Goal: Task Accomplishment & Management: Manage account settings

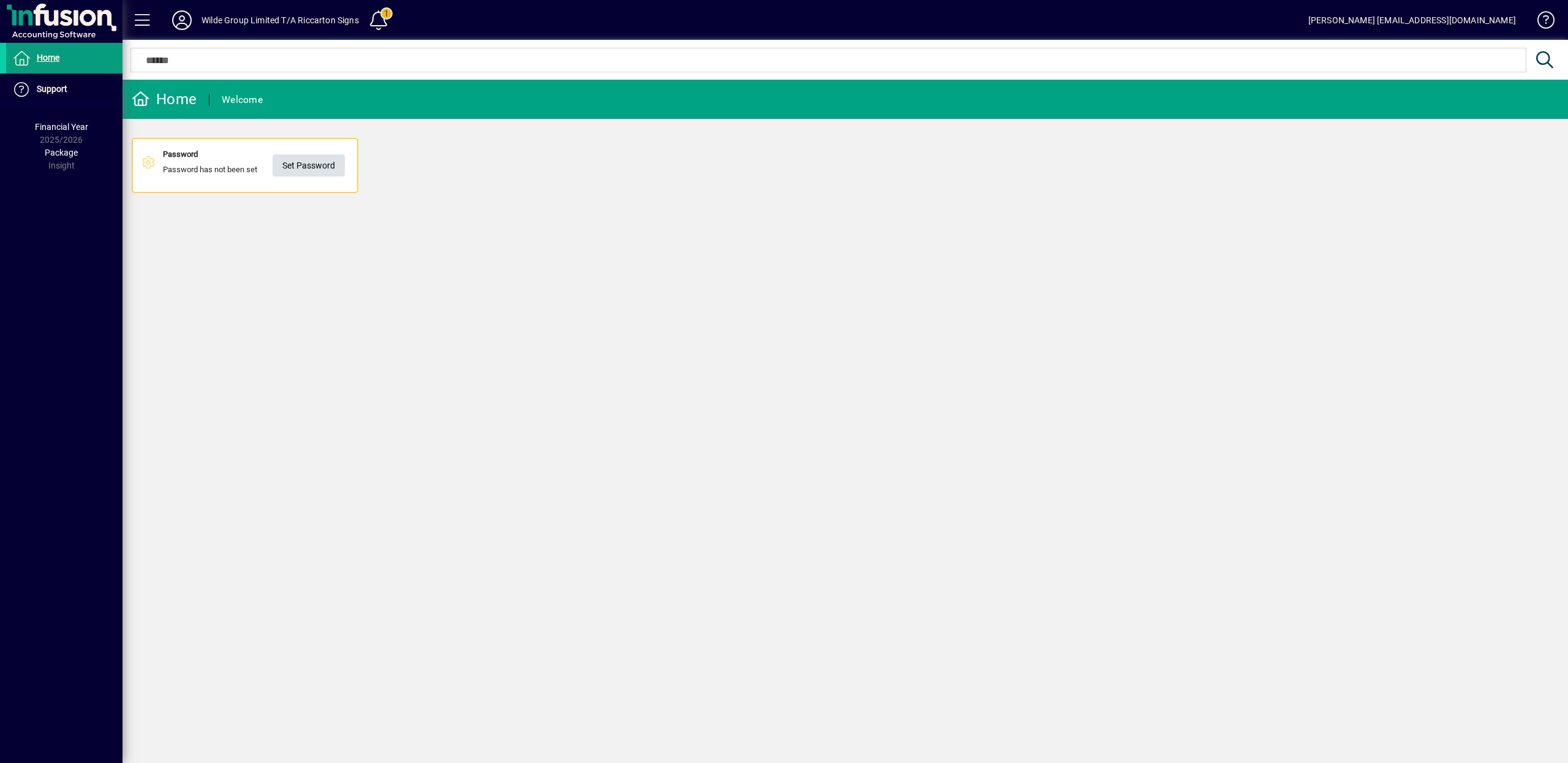
click at [304, 161] on span "Set Password" at bounding box center [309, 166] width 53 height 20
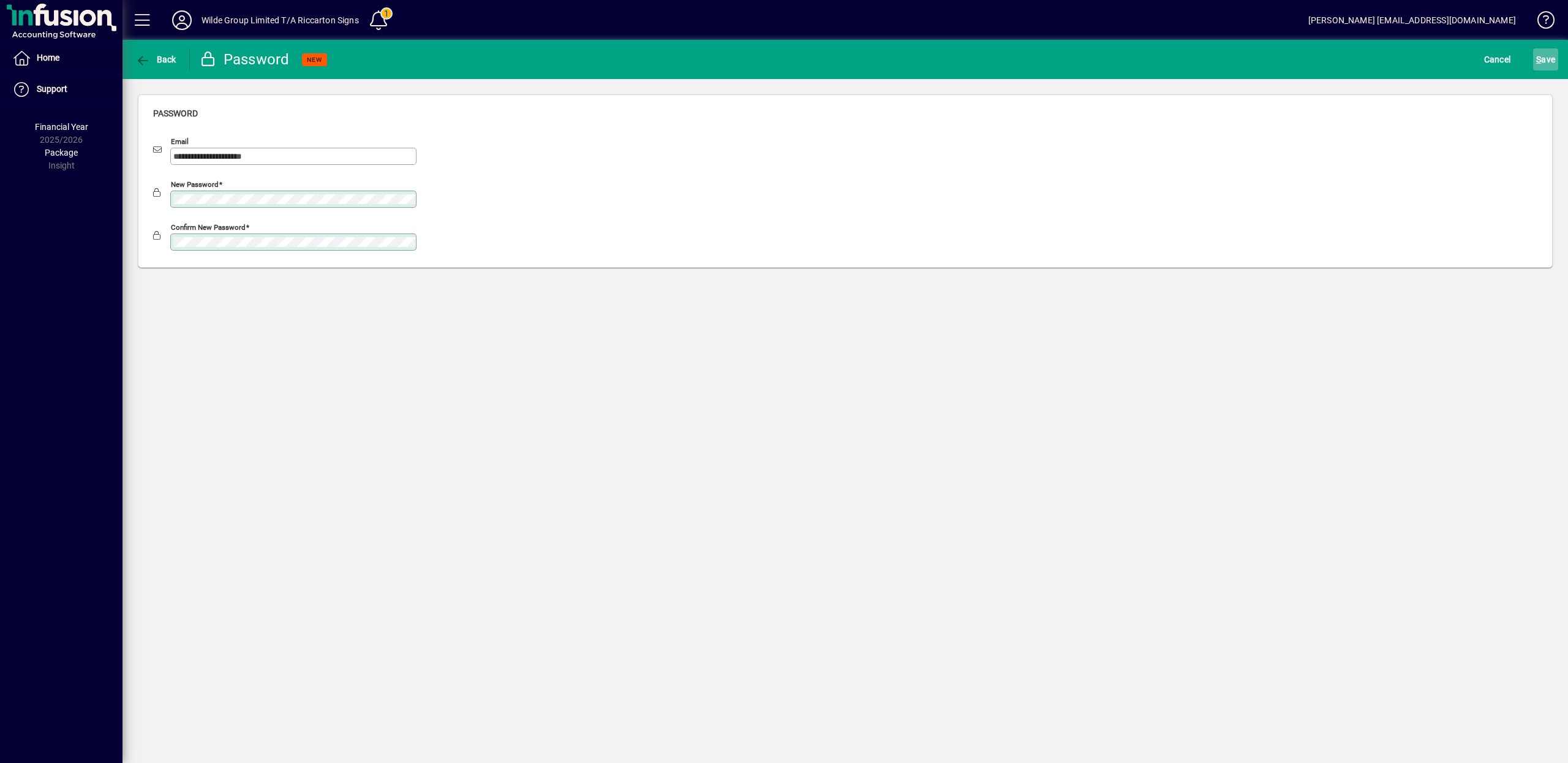
click at [1536, 54] on span "S ave" at bounding box center [1546, 59] width 19 height 20
click at [179, 239] on div "Confirm new password" at bounding box center [294, 242] width 247 height 17
click at [1545, 62] on span "S ave" at bounding box center [1546, 59] width 19 height 20
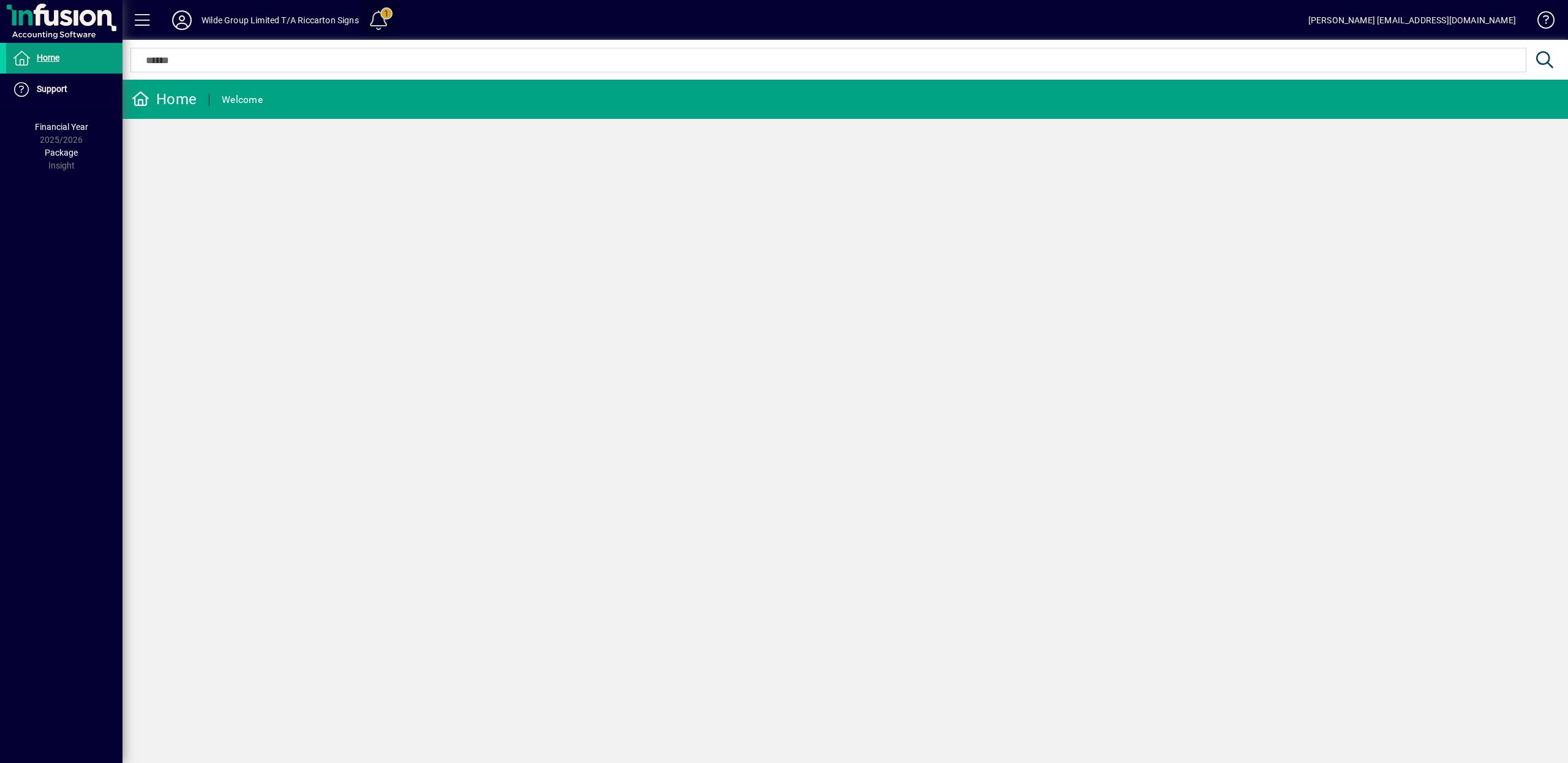
click at [381, 20] on span at bounding box center [378, 20] width 30 height 30
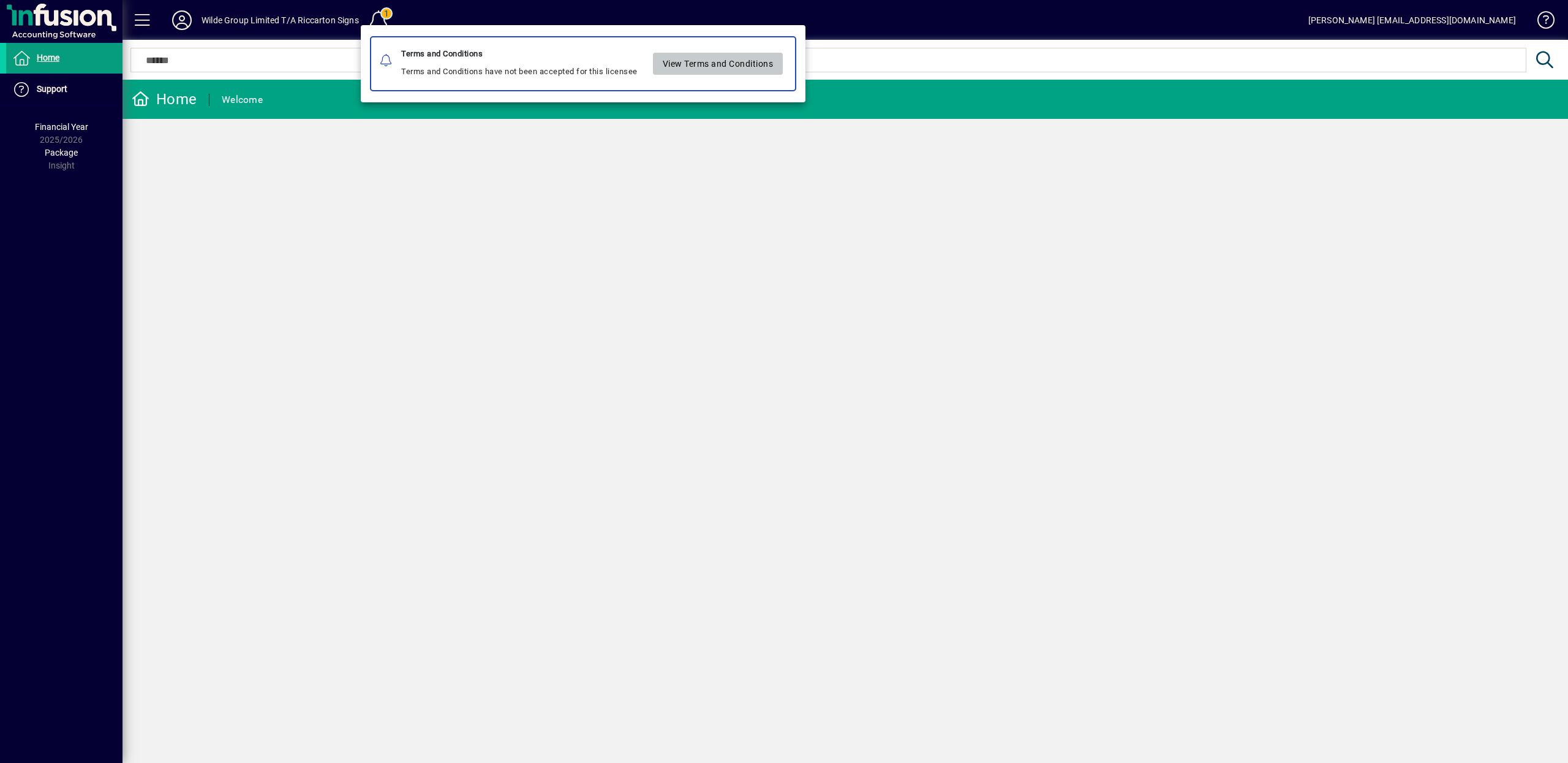
click at [743, 71] on span "View Terms and Conditions" at bounding box center [718, 64] width 111 height 20
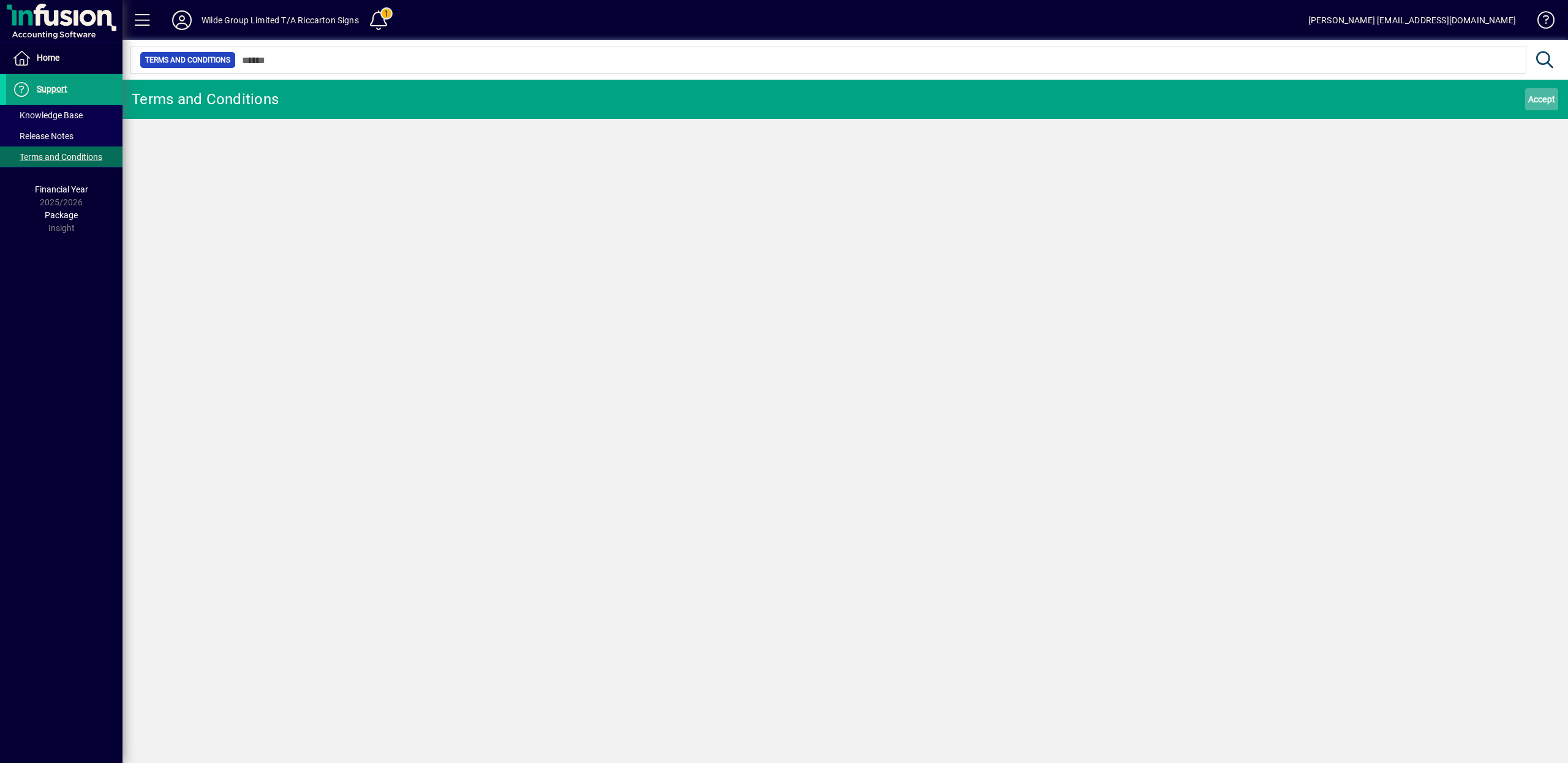
click at [1542, 90] on span "Accept" at bounding box center [1542, 99] width 27 height 20
click at [1540, 95] on span "Accept" at bounding box center [1542, 99] width 27 height 20
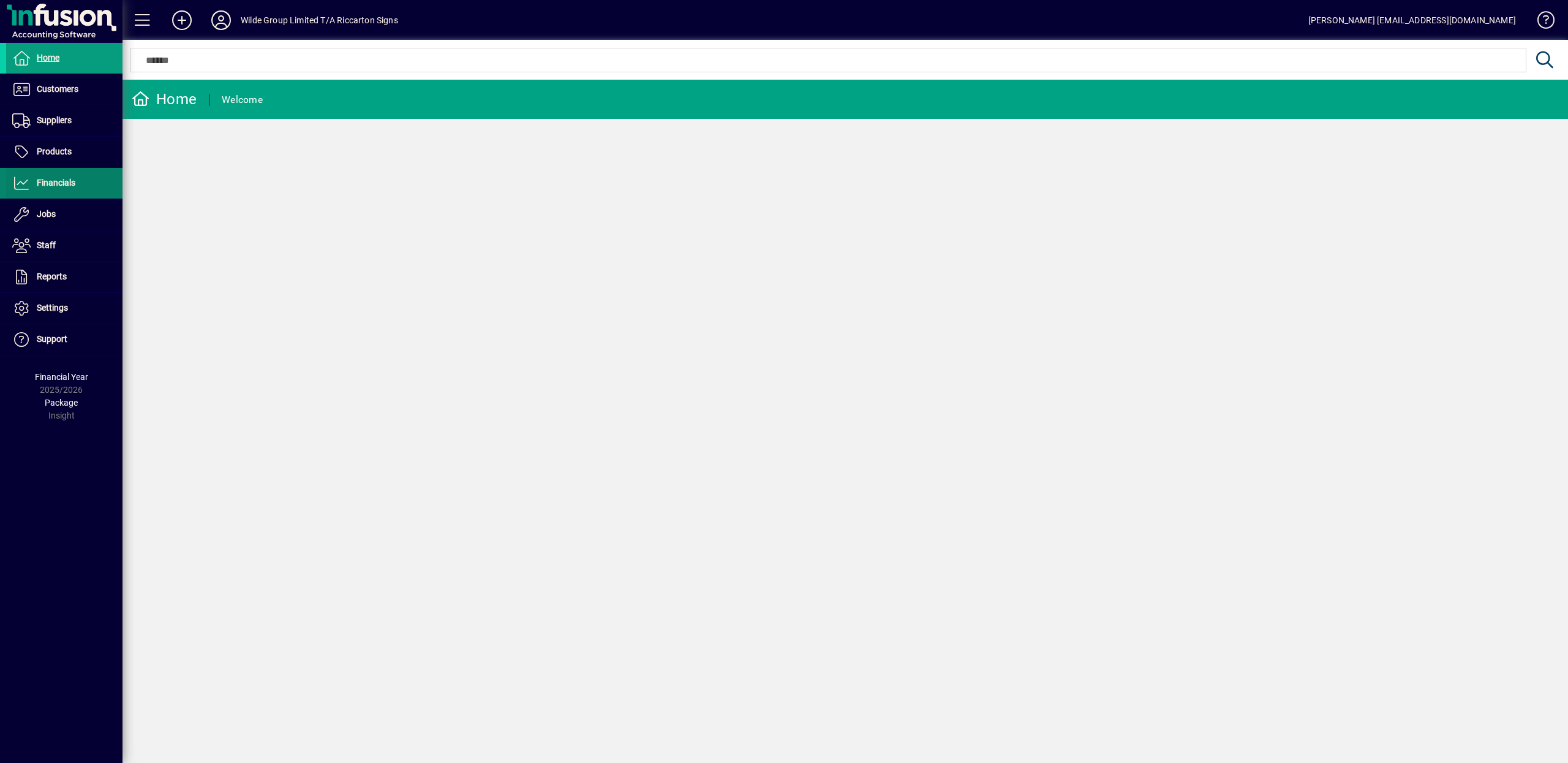
click at [75, 186] on span "Financials" at bounding box center [56, 183] width 38 height 10
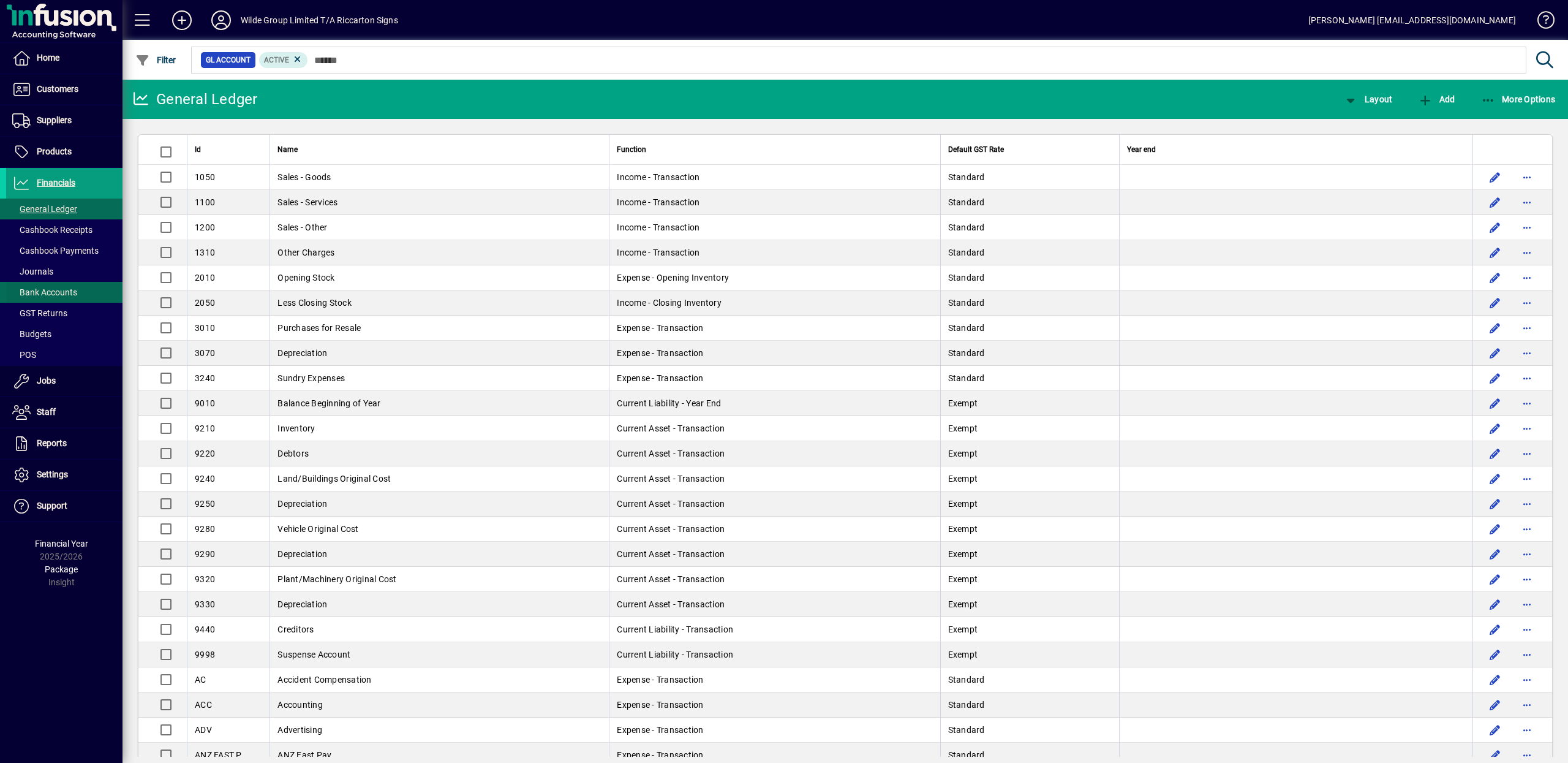
click at [66, 293] on span "Bank Accounts" at bounding box center [45, 292] width 65 height 10
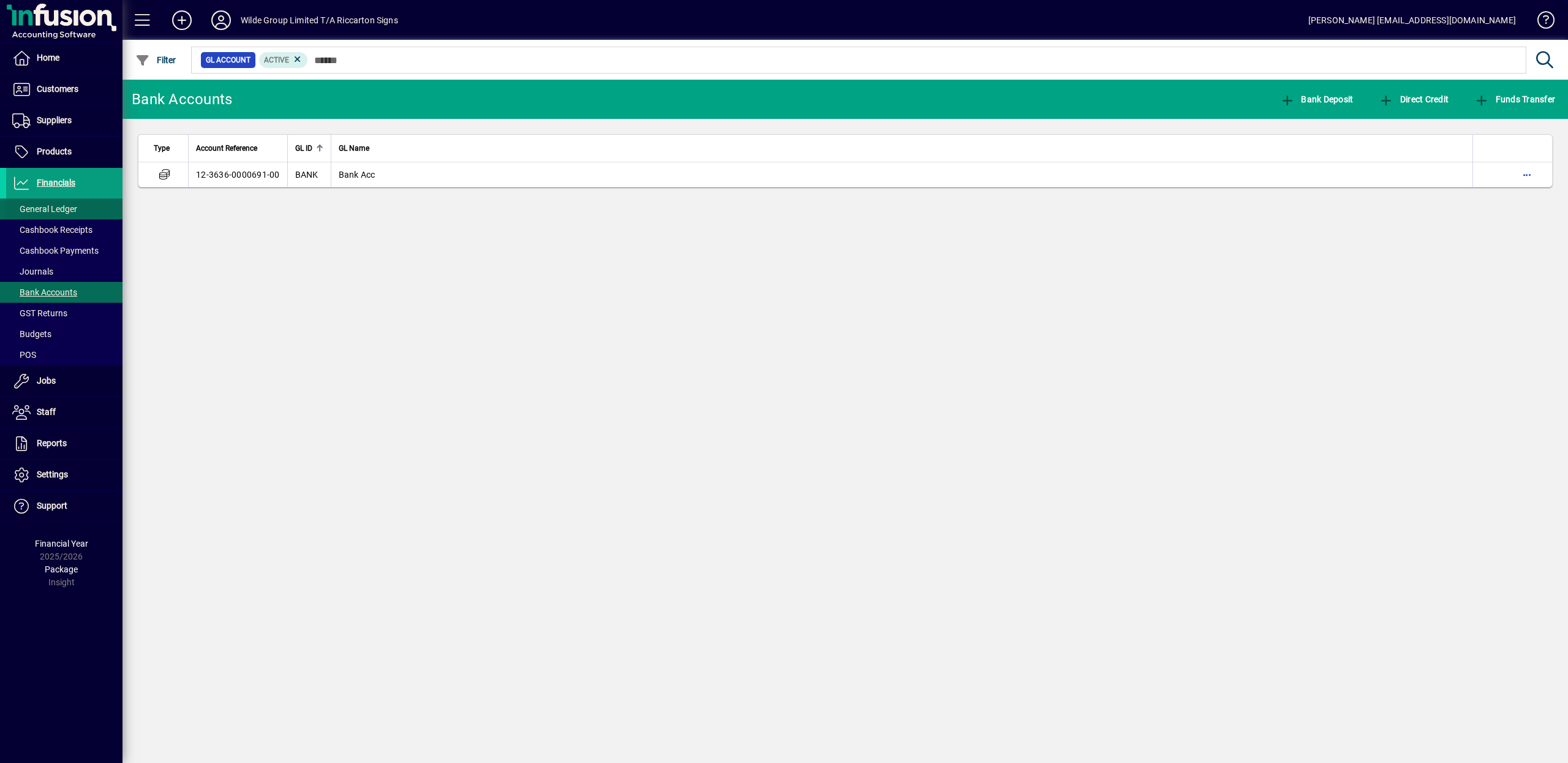
click at [69, 205] on span "General Ledger" at bounding box center [45, 209] width 65 height 10
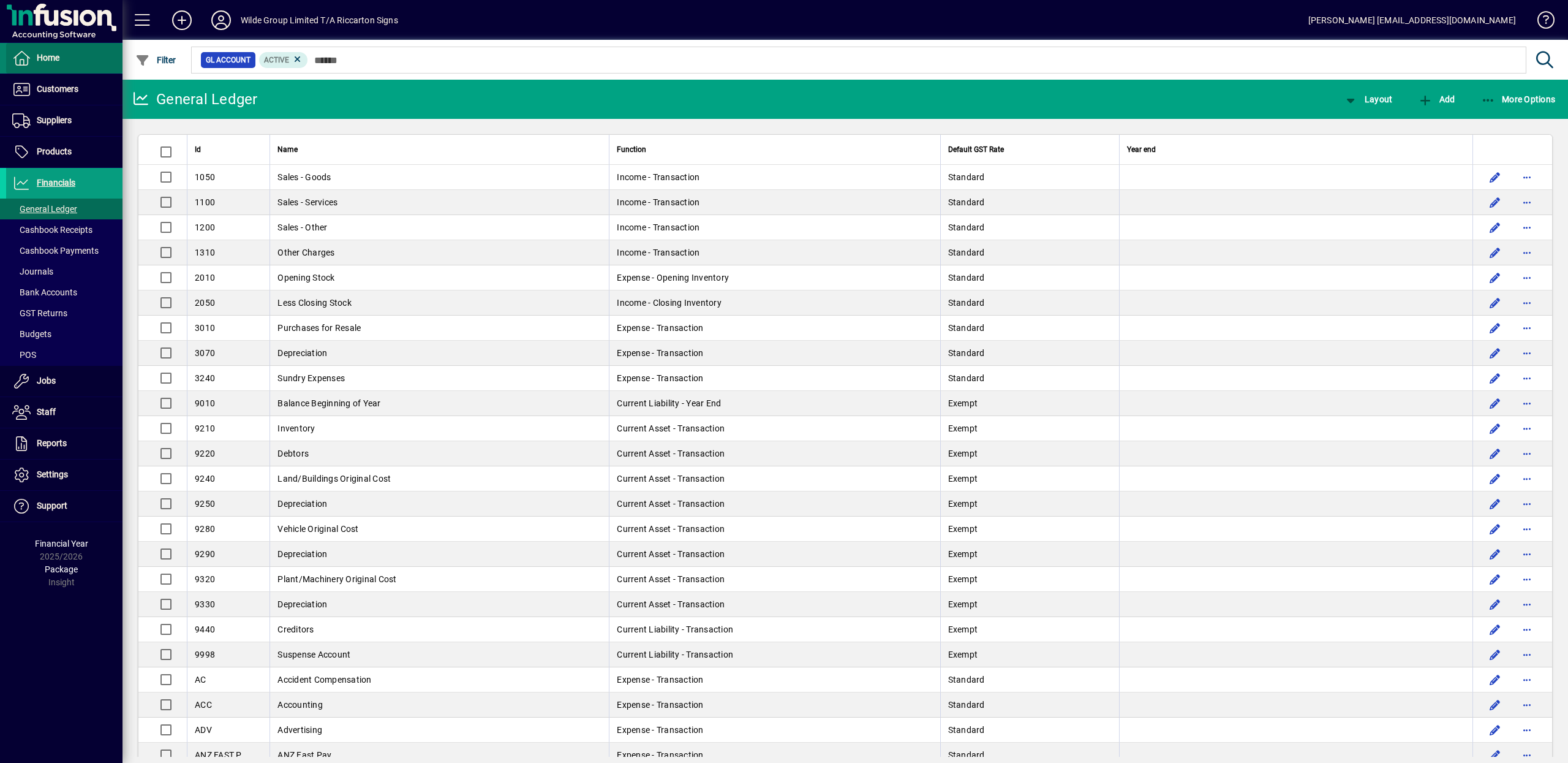
click at [42, 56] on span "Home" at bounding box center [48, 58] width 22 height 10
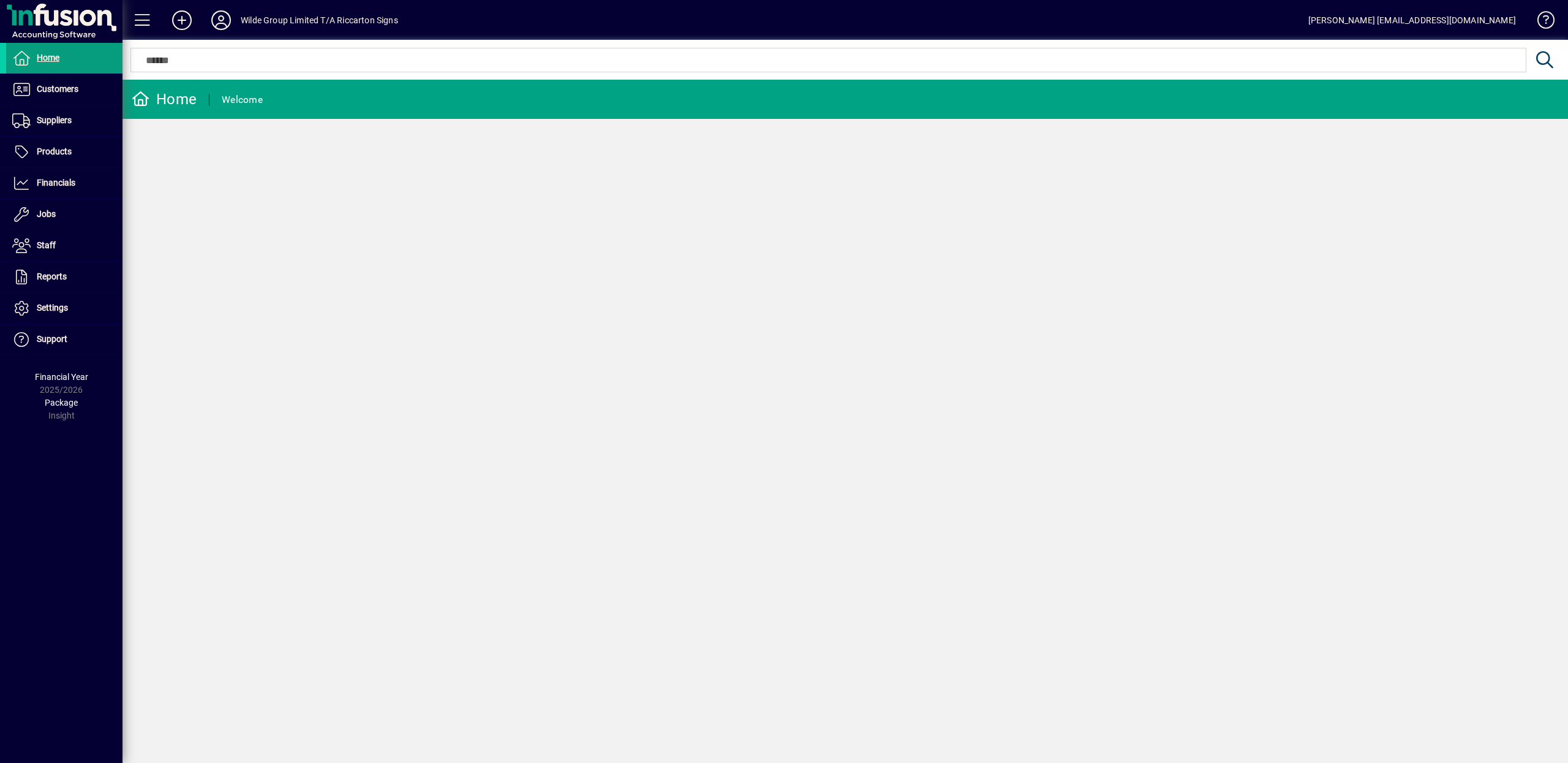
click at [179, 19] on icon at bounding box center [182, 20] width 25 height 20
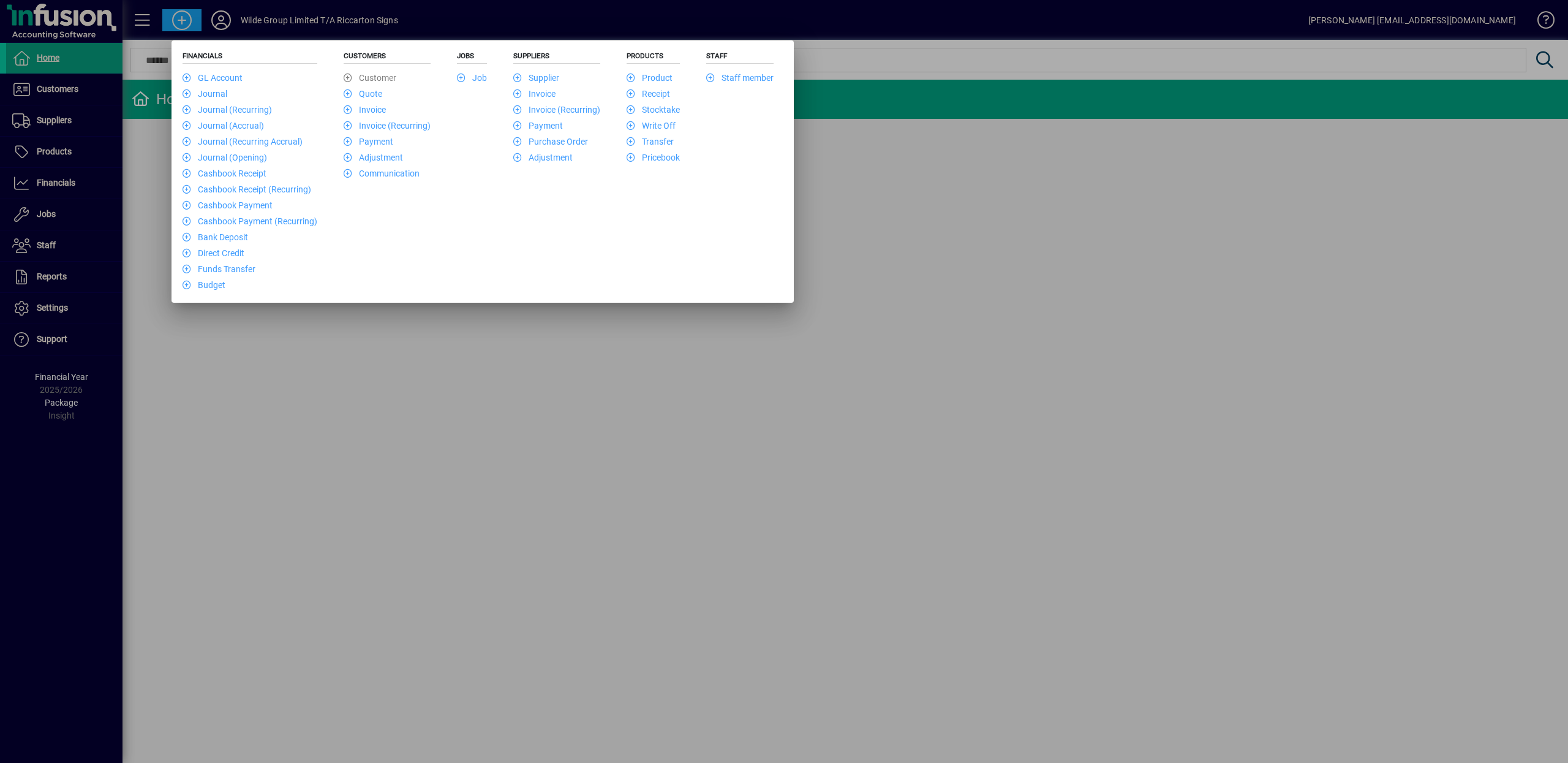
click at [466, 424] on div at bounding box center [784, 381] width 1568 height 763
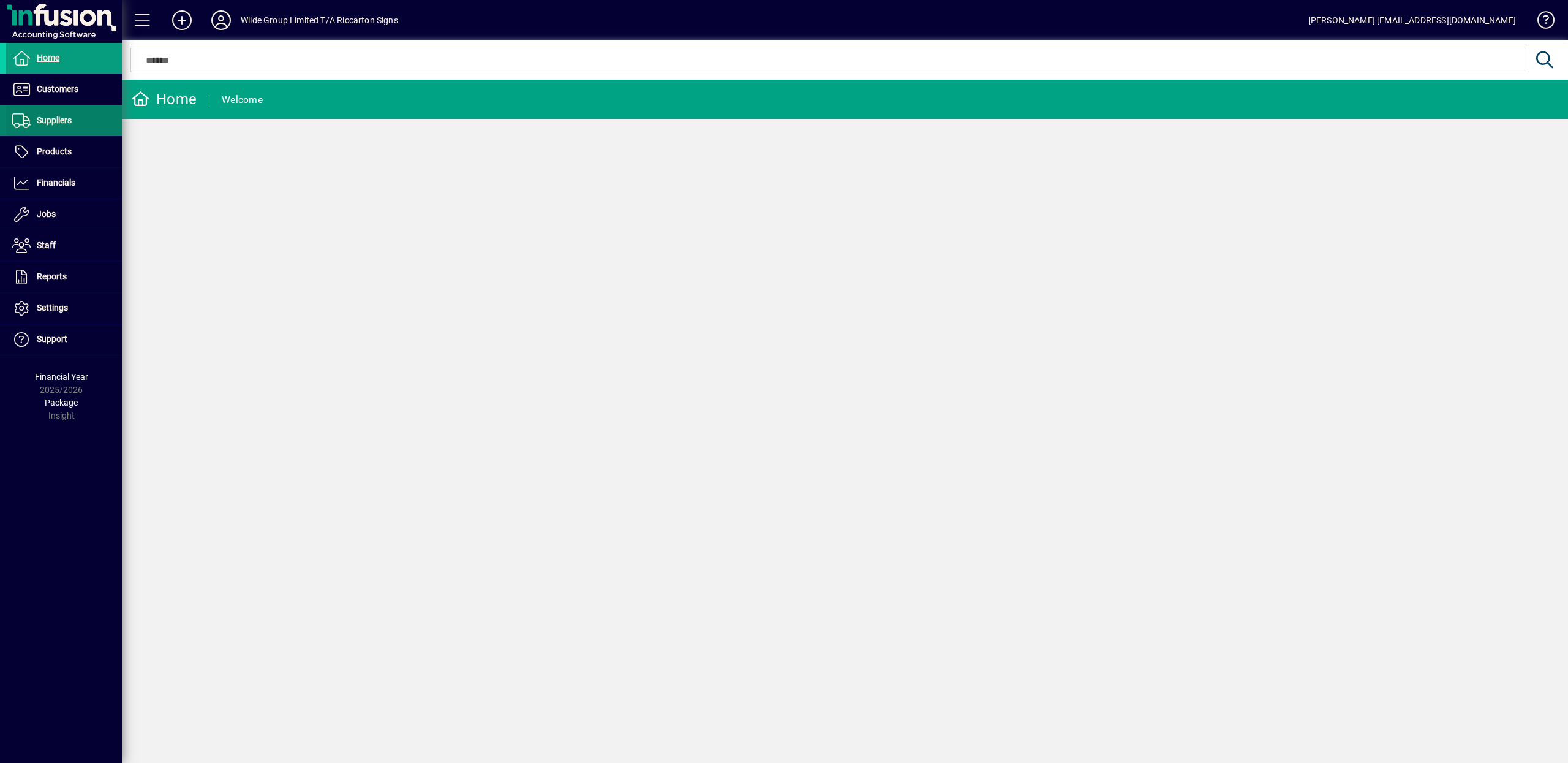
click at [62, 129] on span at bounding box center [64, 121] width 116 height 30
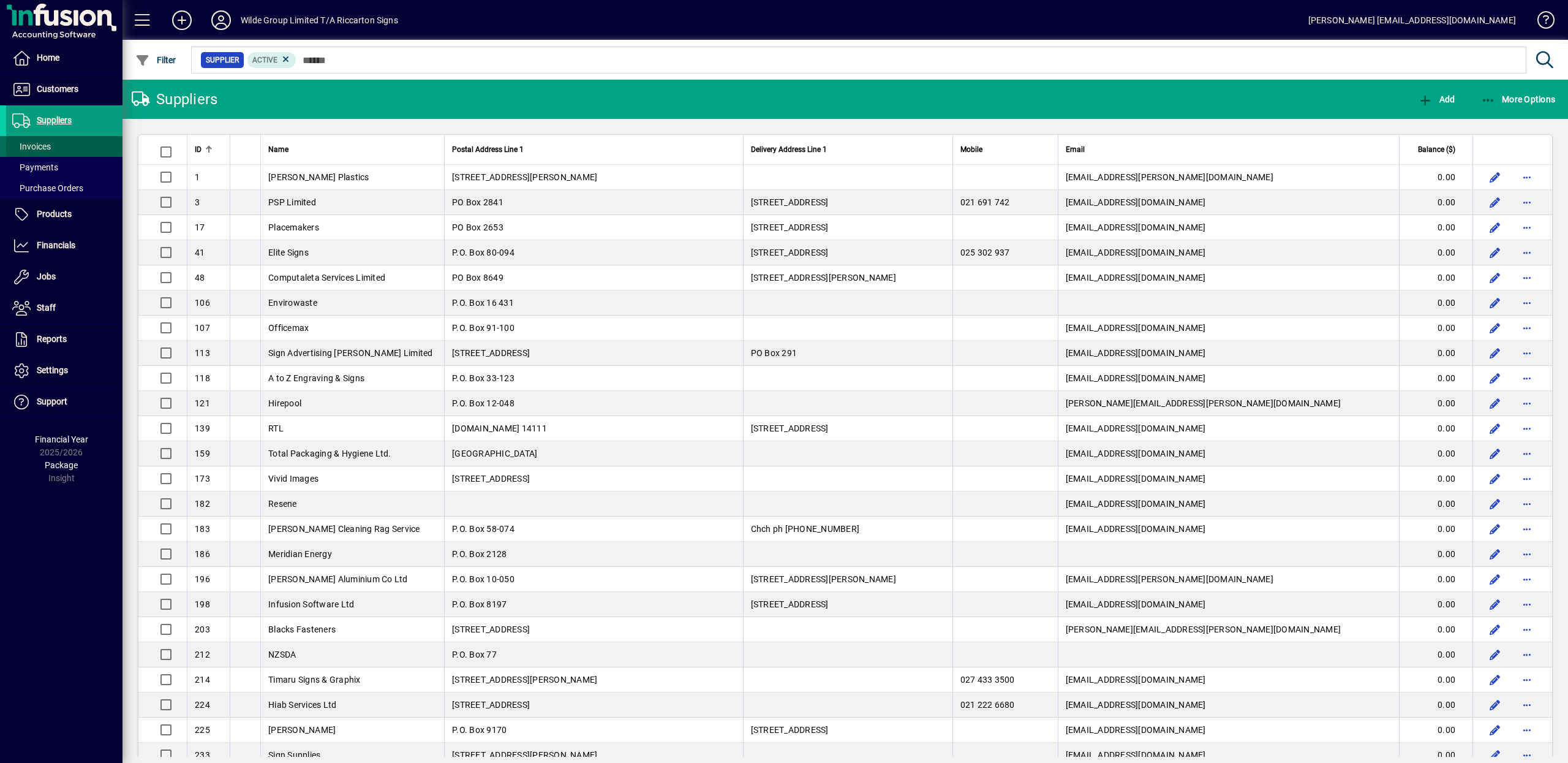
click at [35, 145] on span "Invoices" at bounding box center [31, 147] width 38 height 10
